Goal: Task Accomplishment & Management: Manage account settings

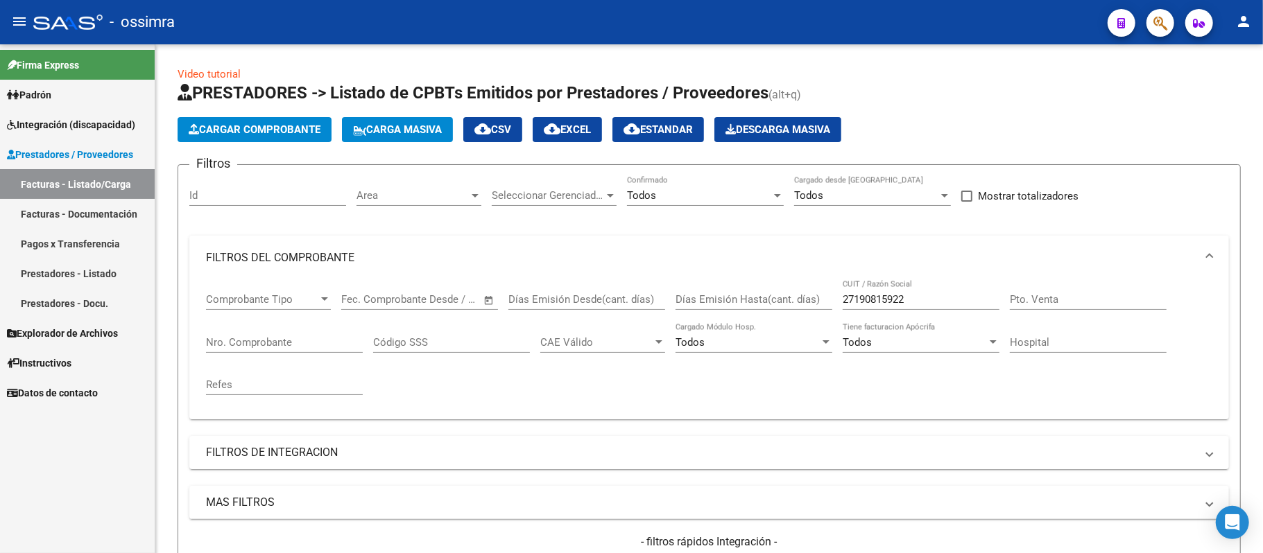
scroll to position [462, 0]
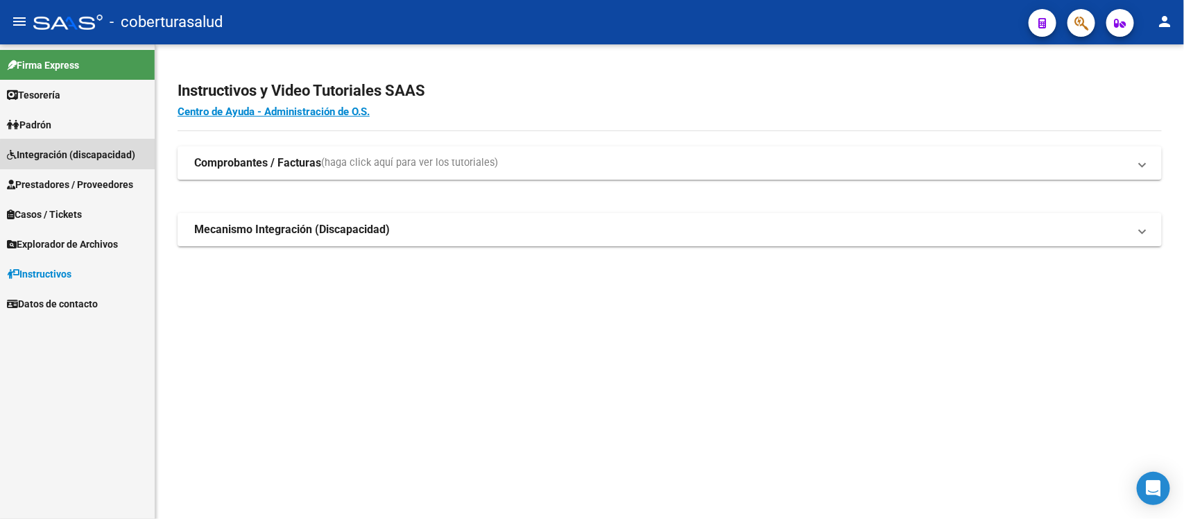
click at [92, 157] on span "Integración (discapacidad)" at bounding box center [71, 154] width 128 height 15
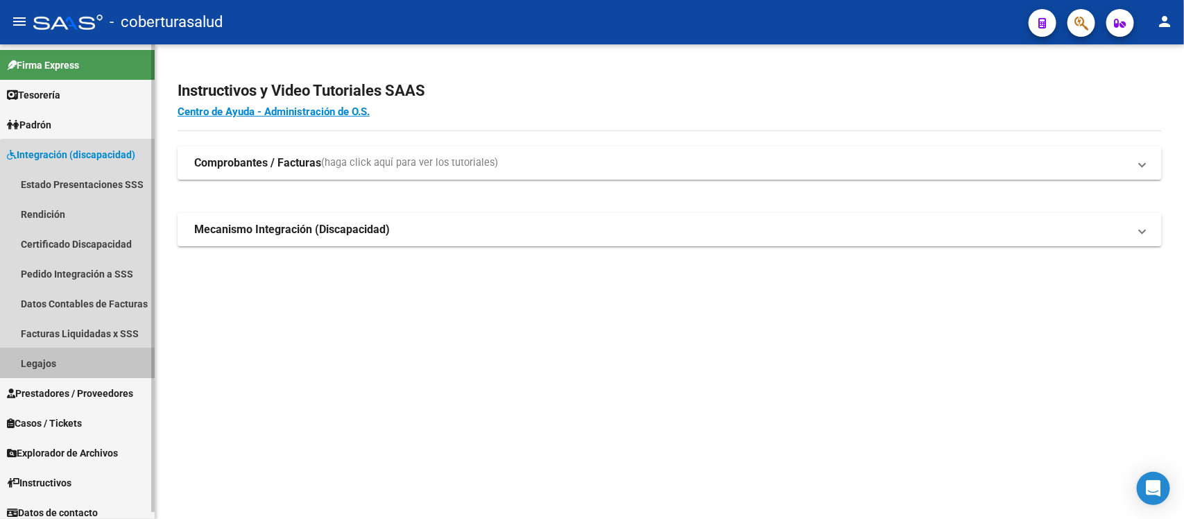
click at [80, 361] on link "Legajos" at bounding box center [77, 363] width 155 height 30
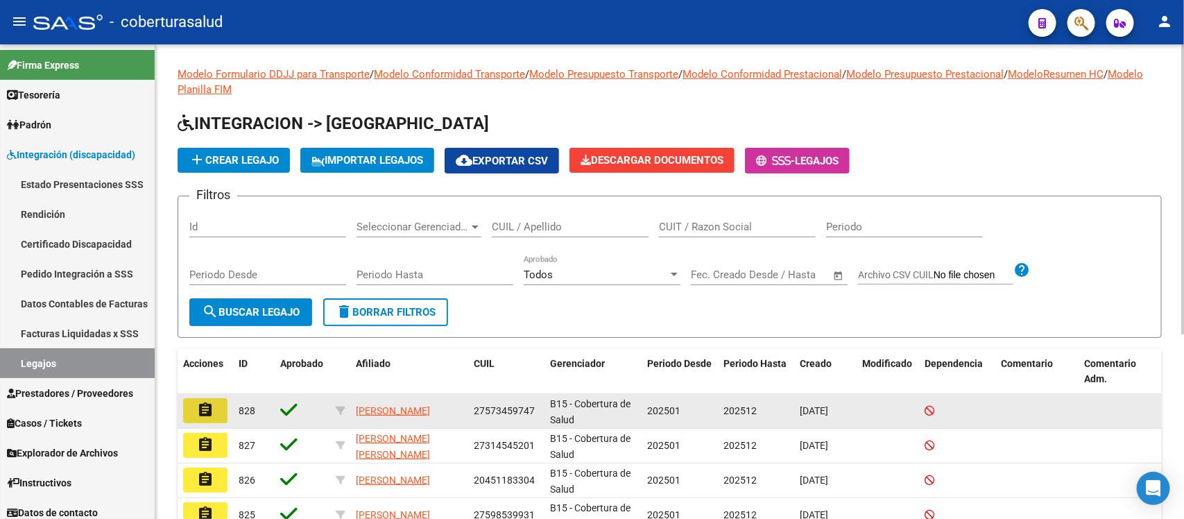
click at [212, 404] on mat-icon "assignment" at bounding box center [205, 409] width 17 height 17
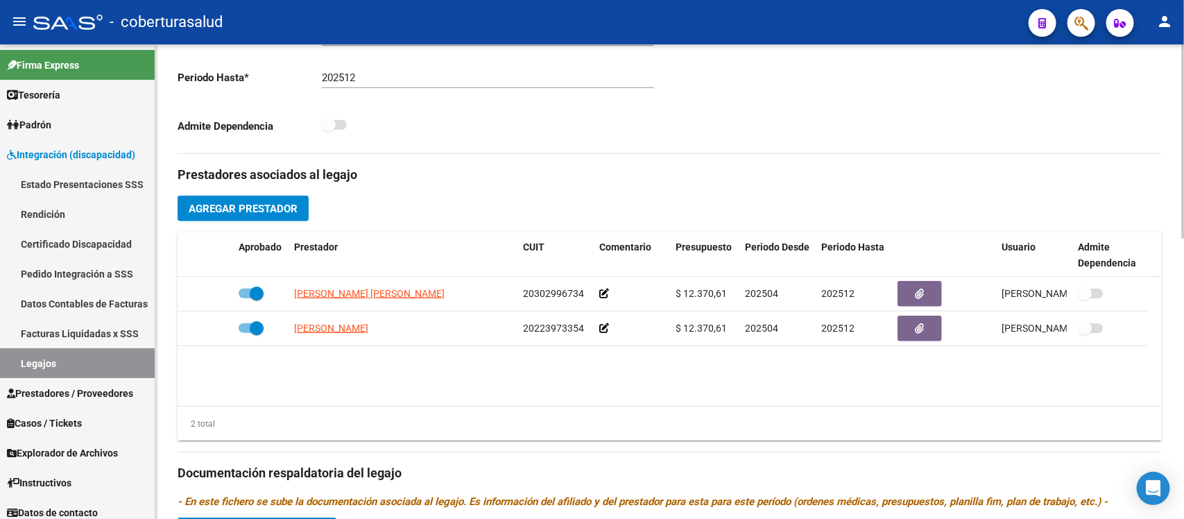
scroll to position [492, 0]
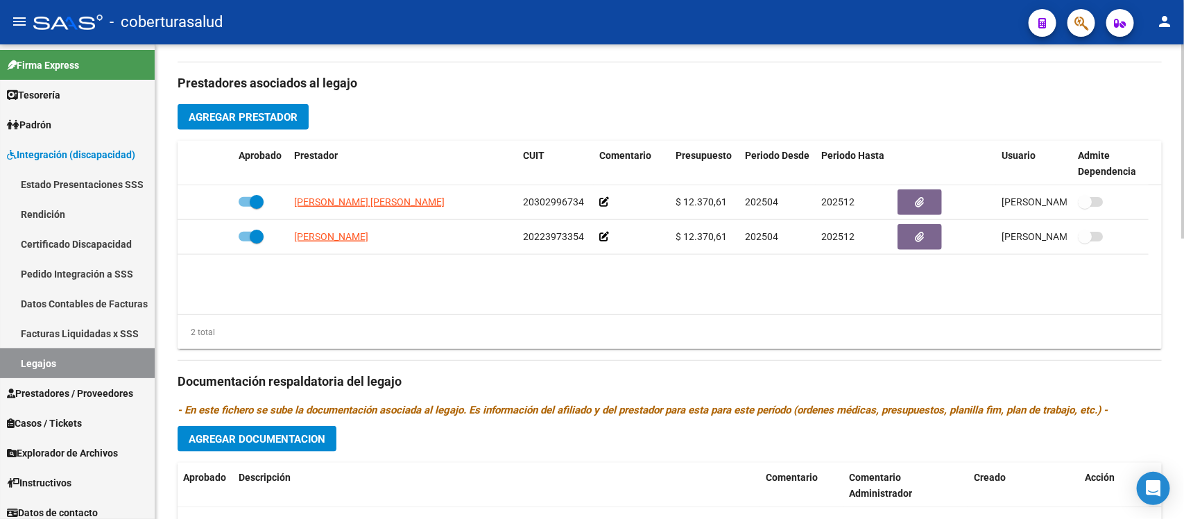
click at [1183, 354] on div at bounding box center [1182, 342] width 3 height 194
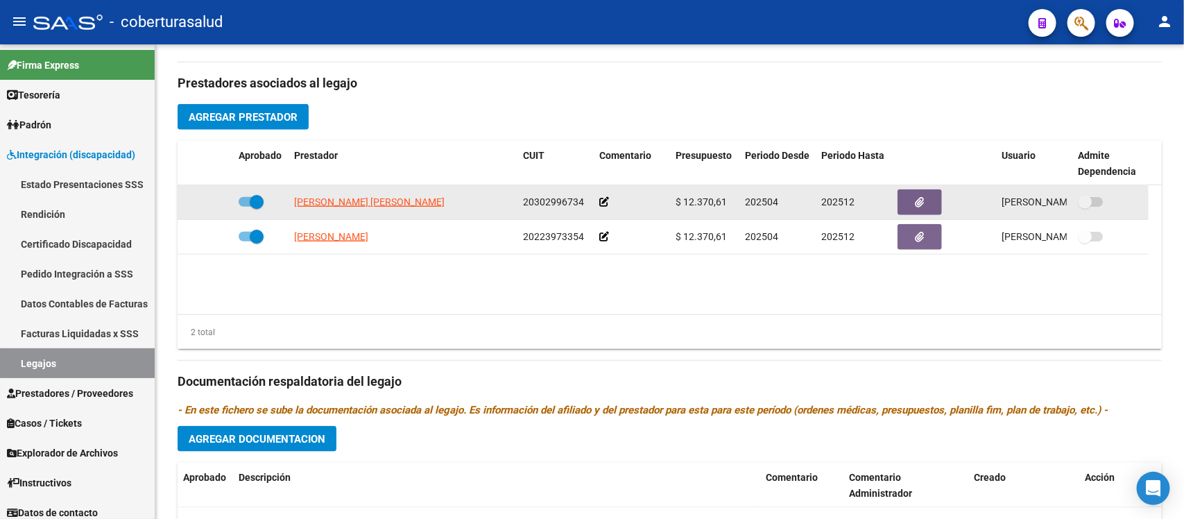
click at [603, 202] on icon at bounding box center [604, 202] width 10 height 10
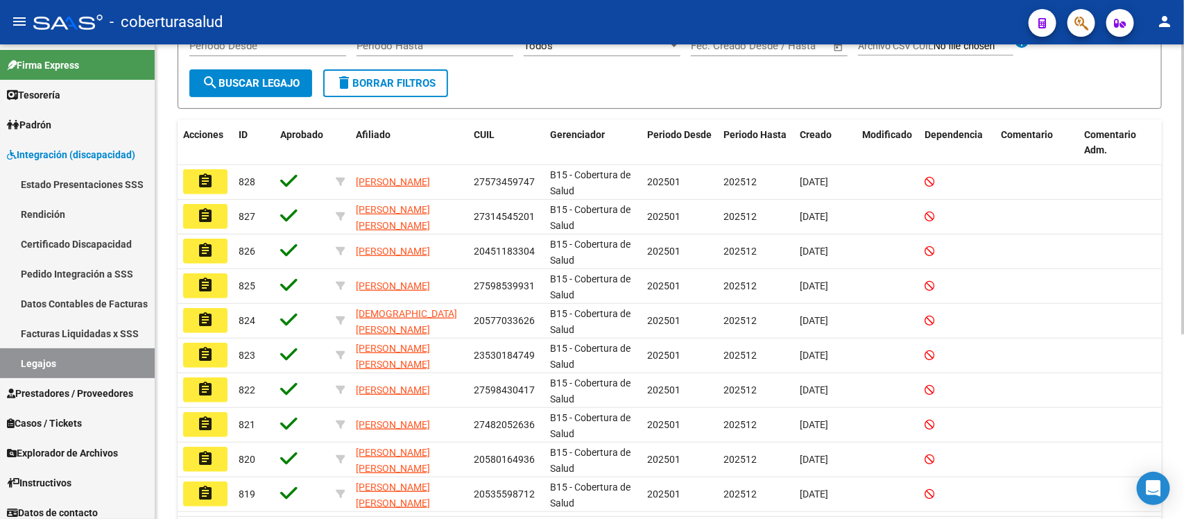
scroll to position [304, 0]
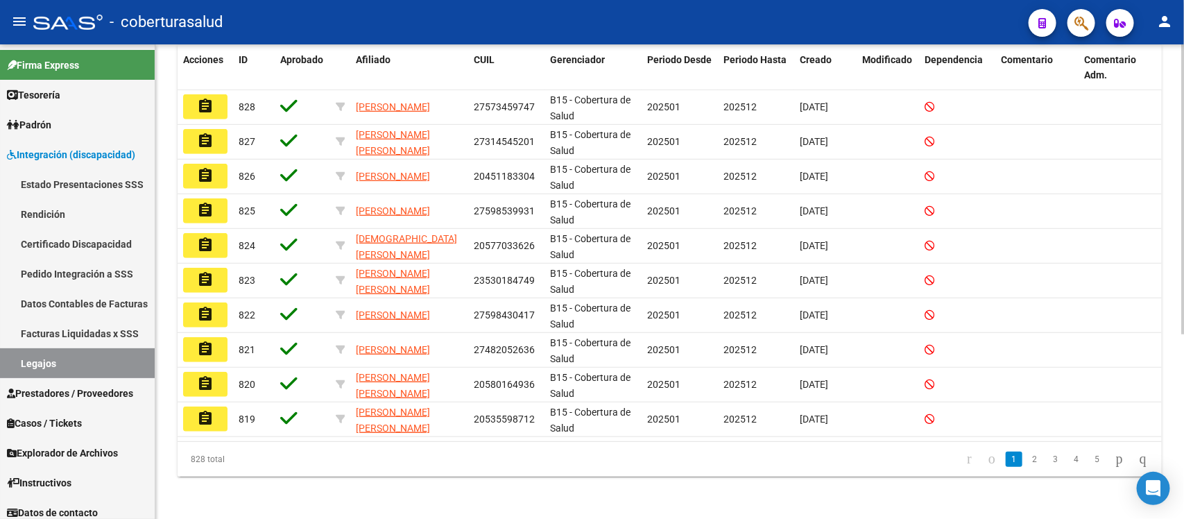
click at [1183, 510] on div at bounding box center [1182, 373] width 3 height 290
click at [1047, 458] on link "3" at bounding box center [1055, 458] width 17 height 15
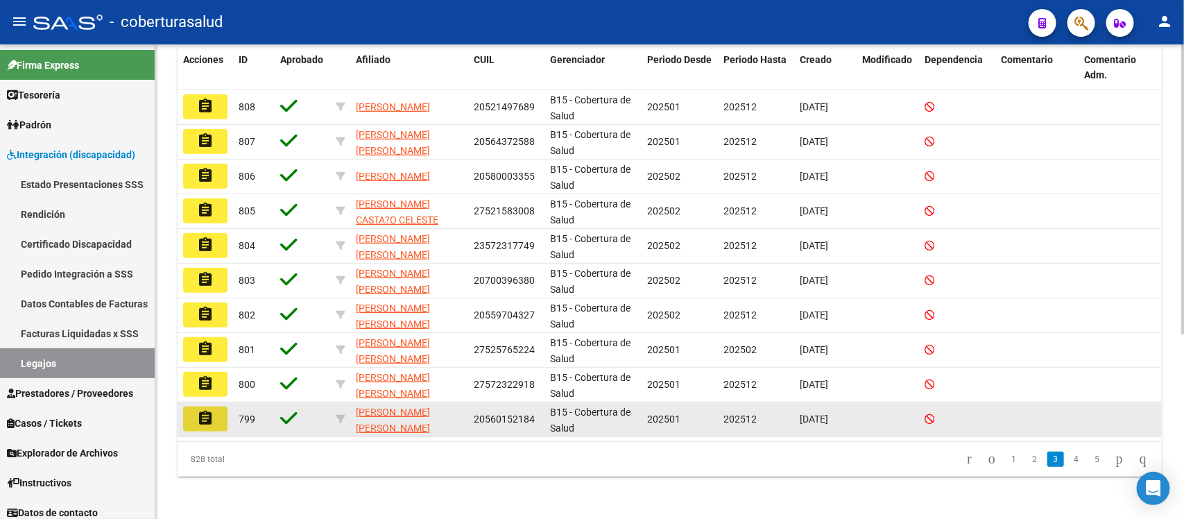
click at [202, 417] on mat-icon "assignment" at bounding box center [205, 418] width 17 height 17
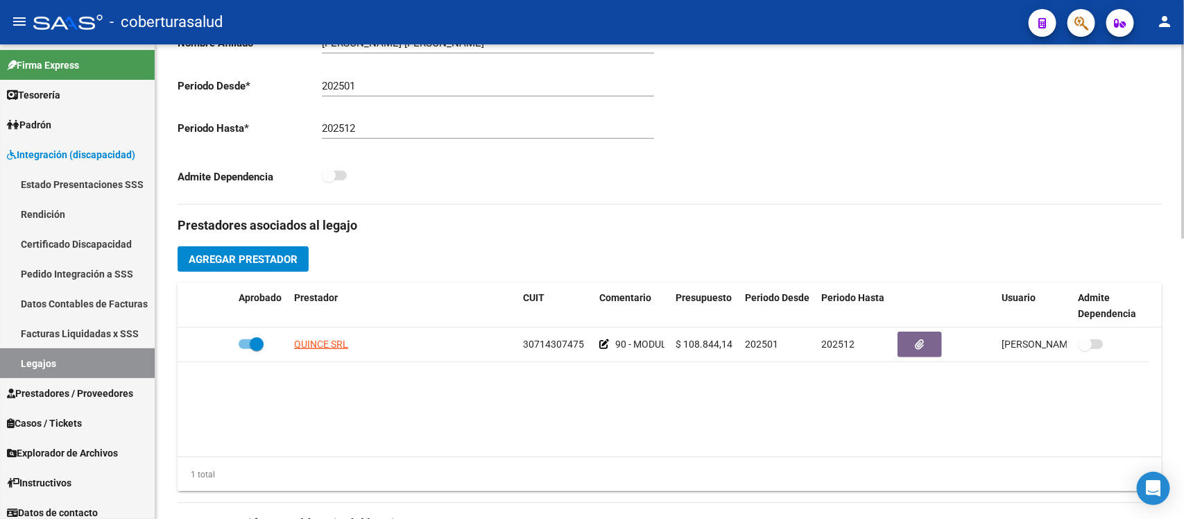
scroll to position [365, 0]
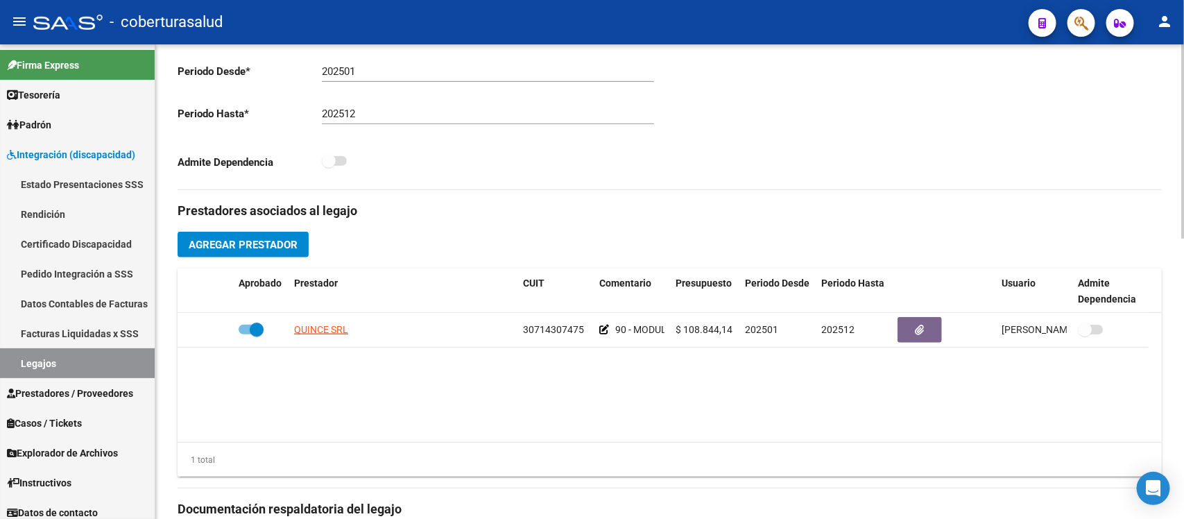
click at [1183, 318] on div at bounding box center [1182, 290] width 3 height 194
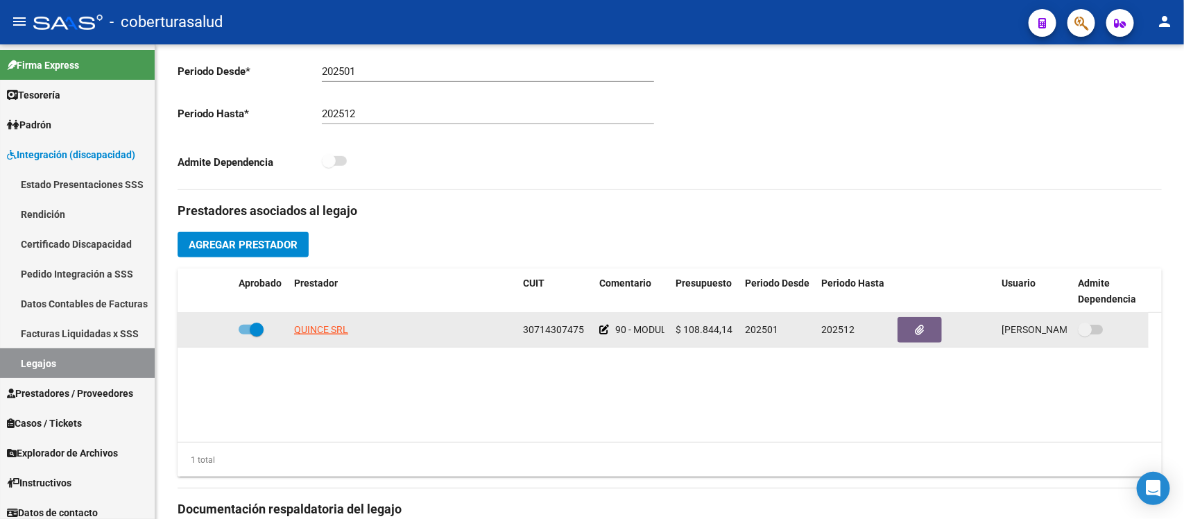
click at [600, 331] on icon at bounding box center [604, 330] width 10 height 10
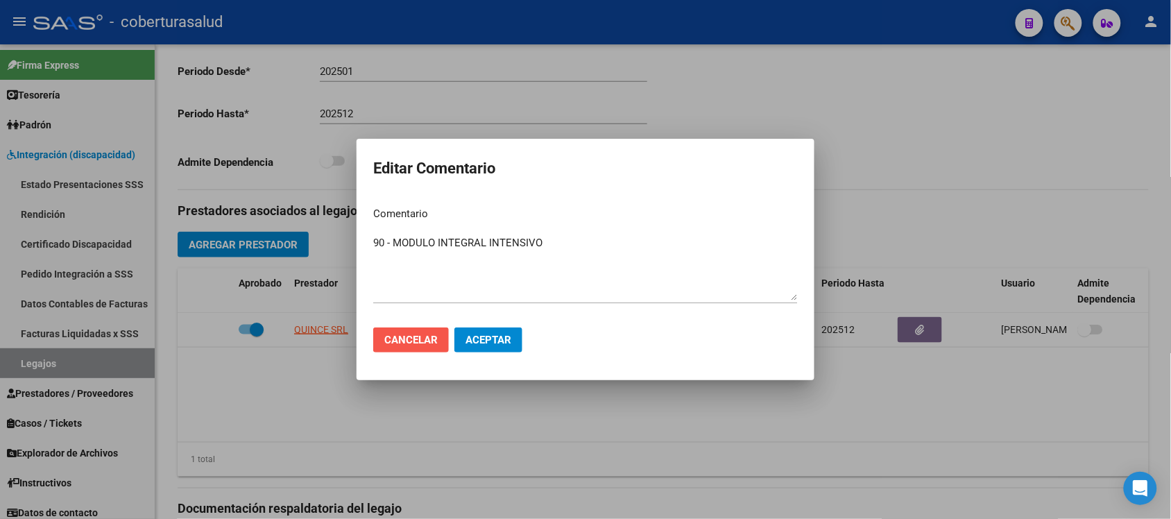
click at [420, 329] on button "Cancelar" at bounding box center [411, 339] width 76 height 25
